Goal: Information Seeking & Learning: Learn about a topic

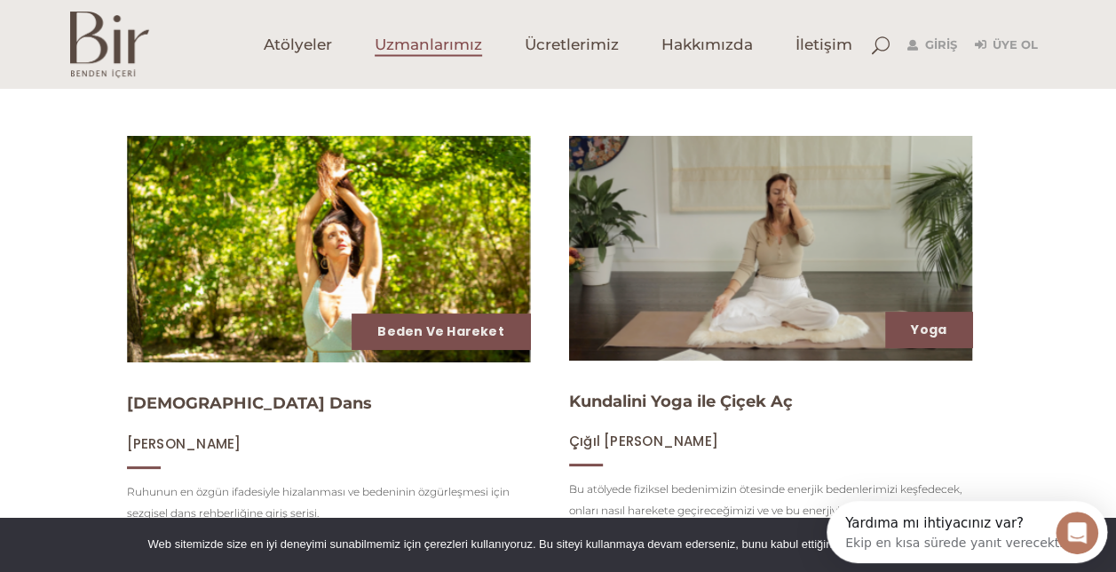
click at [401, 36] on span "Uzmanlarımız" at bounding box center [428, 45] width 107 height 20
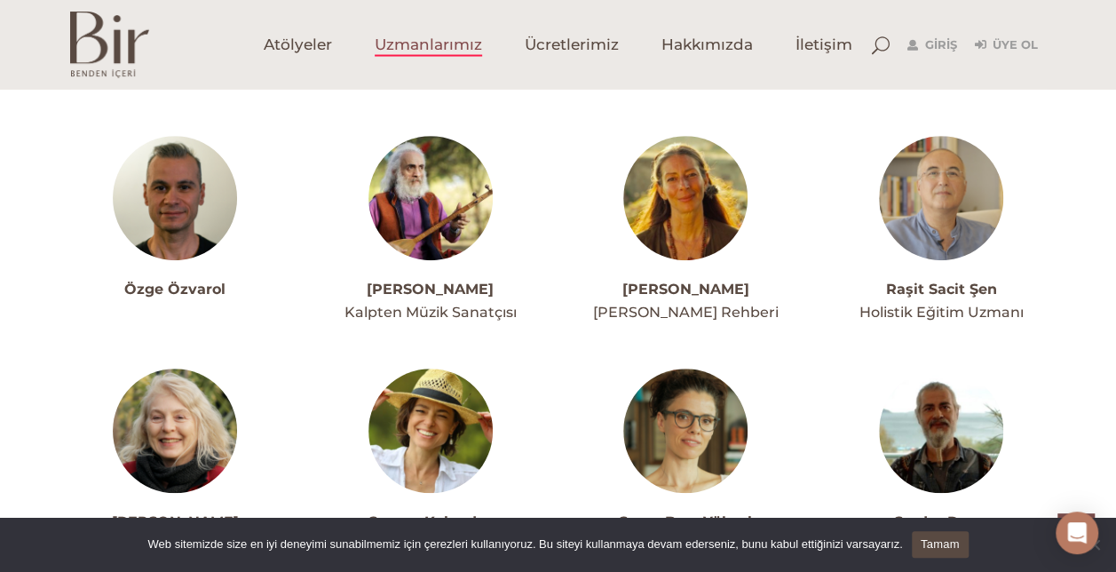
scroll to position [3728, 0]
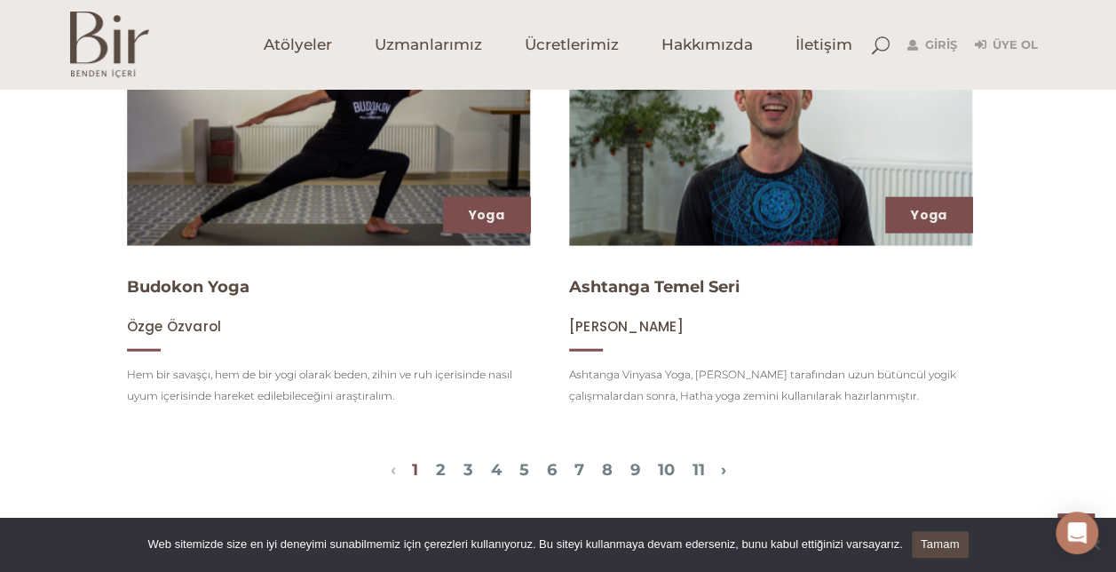
scroll to position [1864, 0]
